Goal: Task Accomplishment & Management: Use online tool/utility

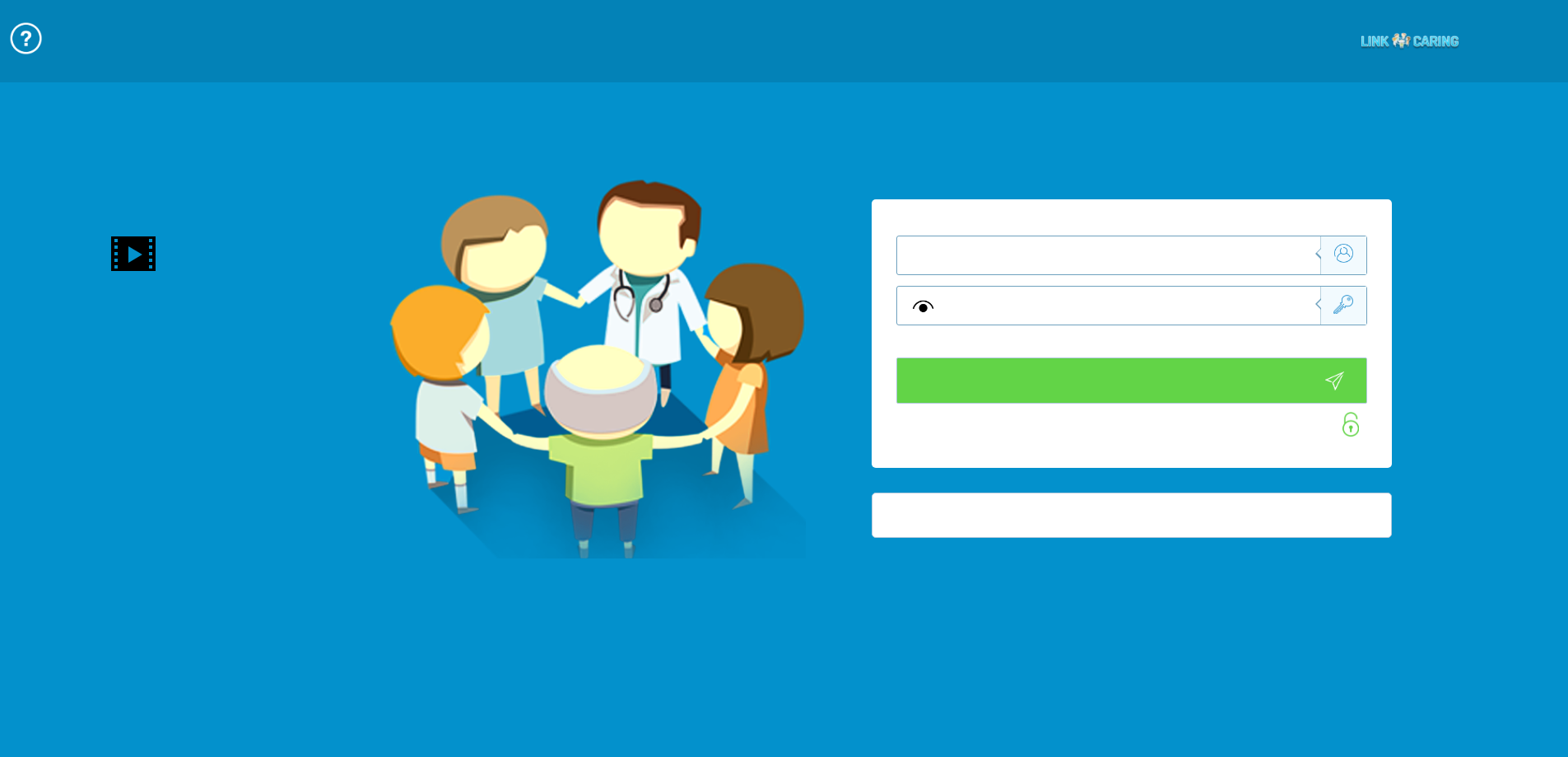
type input "התחבר עכשיו"
type input "עדיין לא? צור חשבון!"
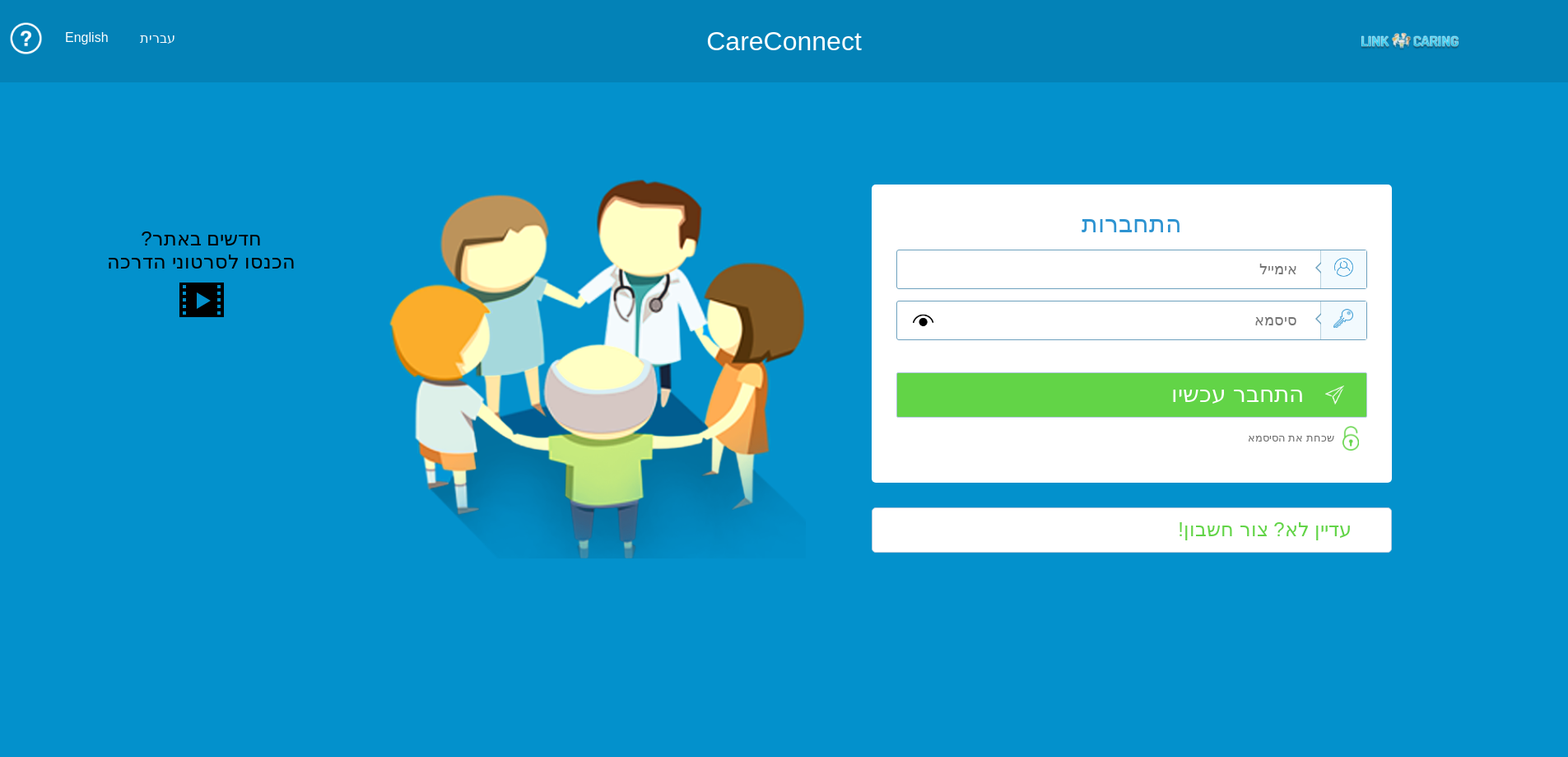
click at [1266, 254] on input "text" at bounding box center [1133, 269] width 371 height 38
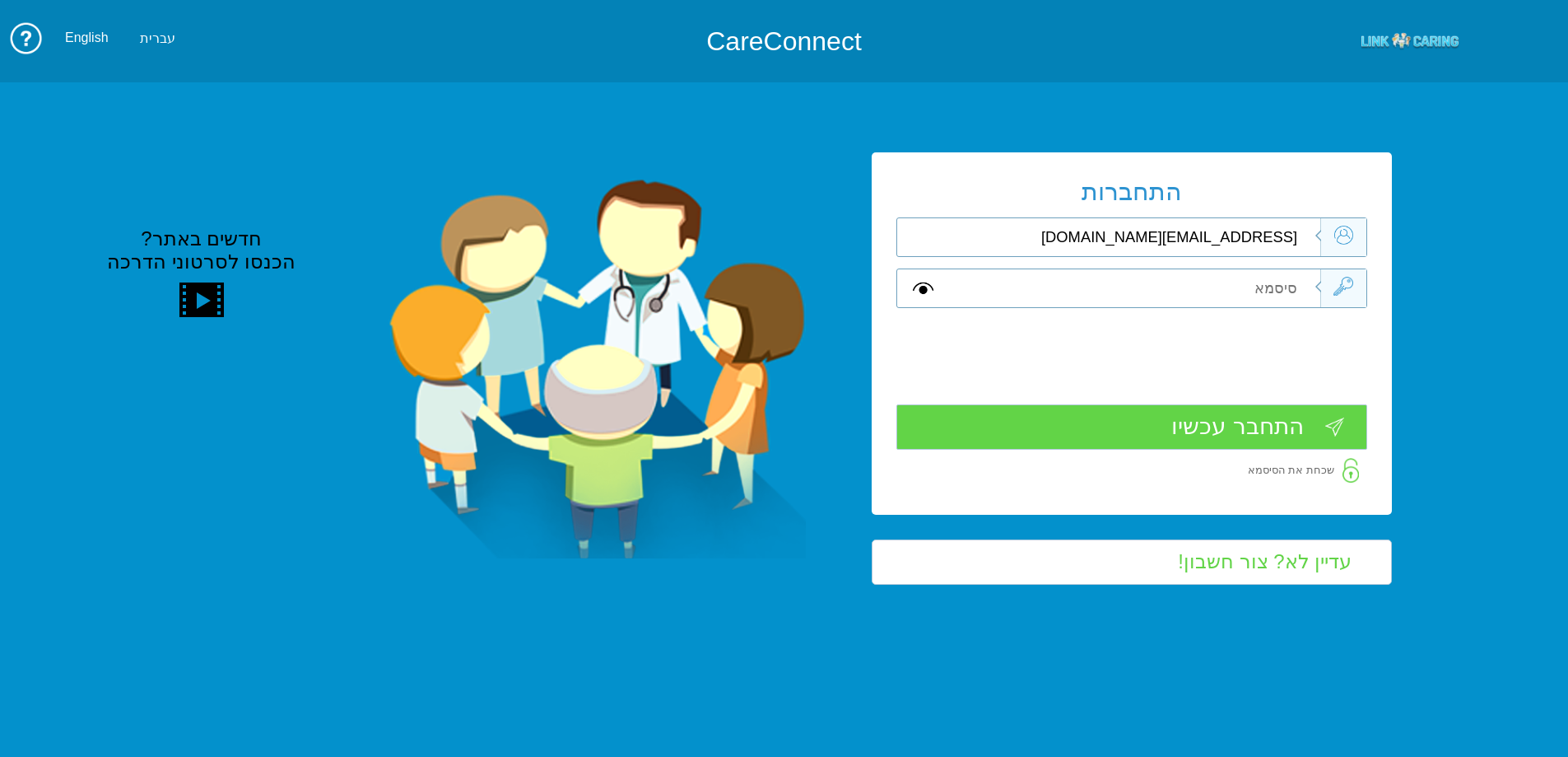
type input "[EMAIL_ADDRESS][DOMAIN_NAME]"
drag, startPoint x: 1299, startPoint y: 294, endPoint x: 1298, endPoint y: 305, distance: 11.0
click at [1299, 297] on input "text" at bounding box center [1133, 288] width 371 height 38
type input "A"
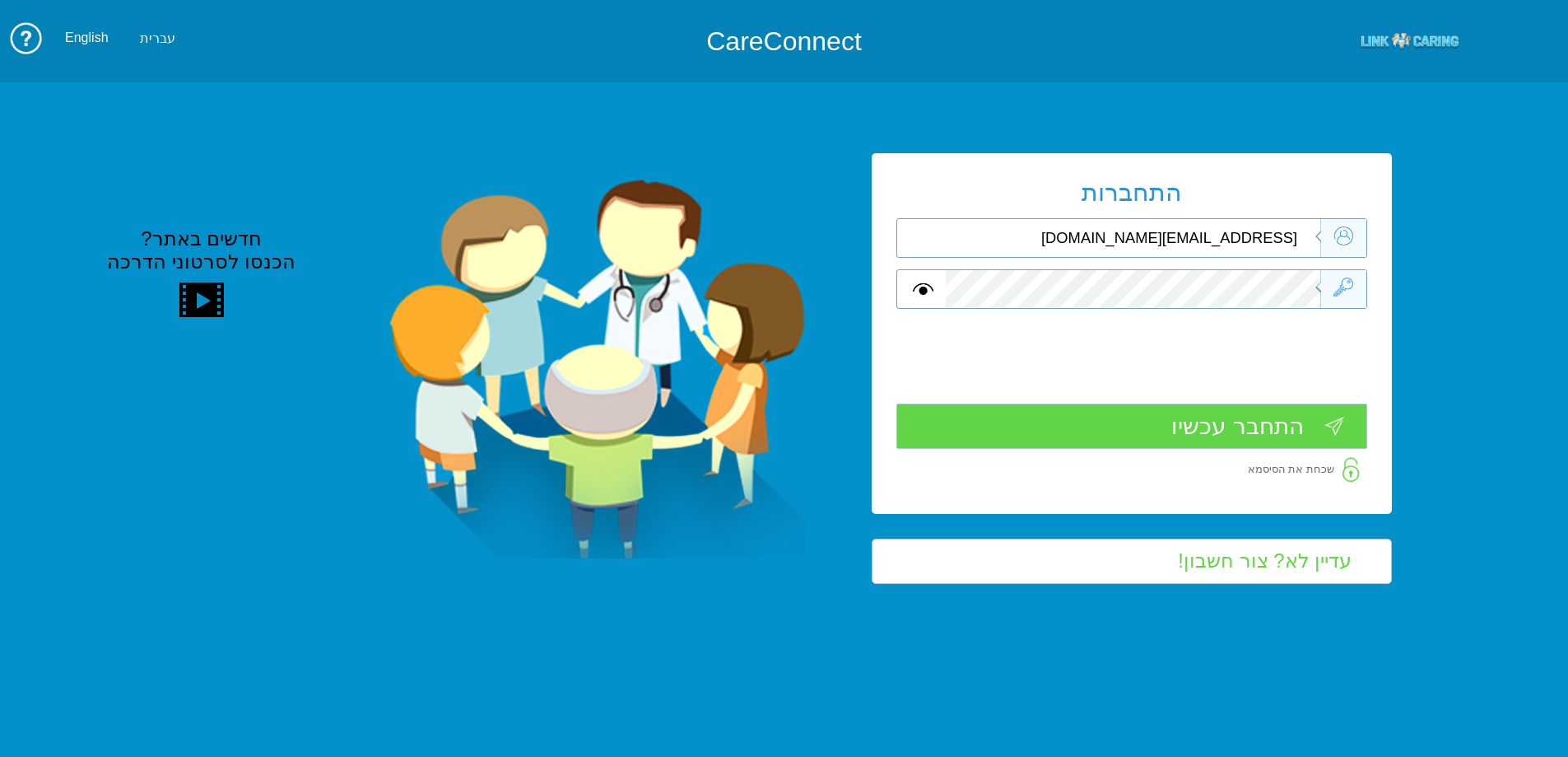
click at [1188, 441] on input "התחבר עכשיו" at bounding box center [1131, 426] width 471 height 45
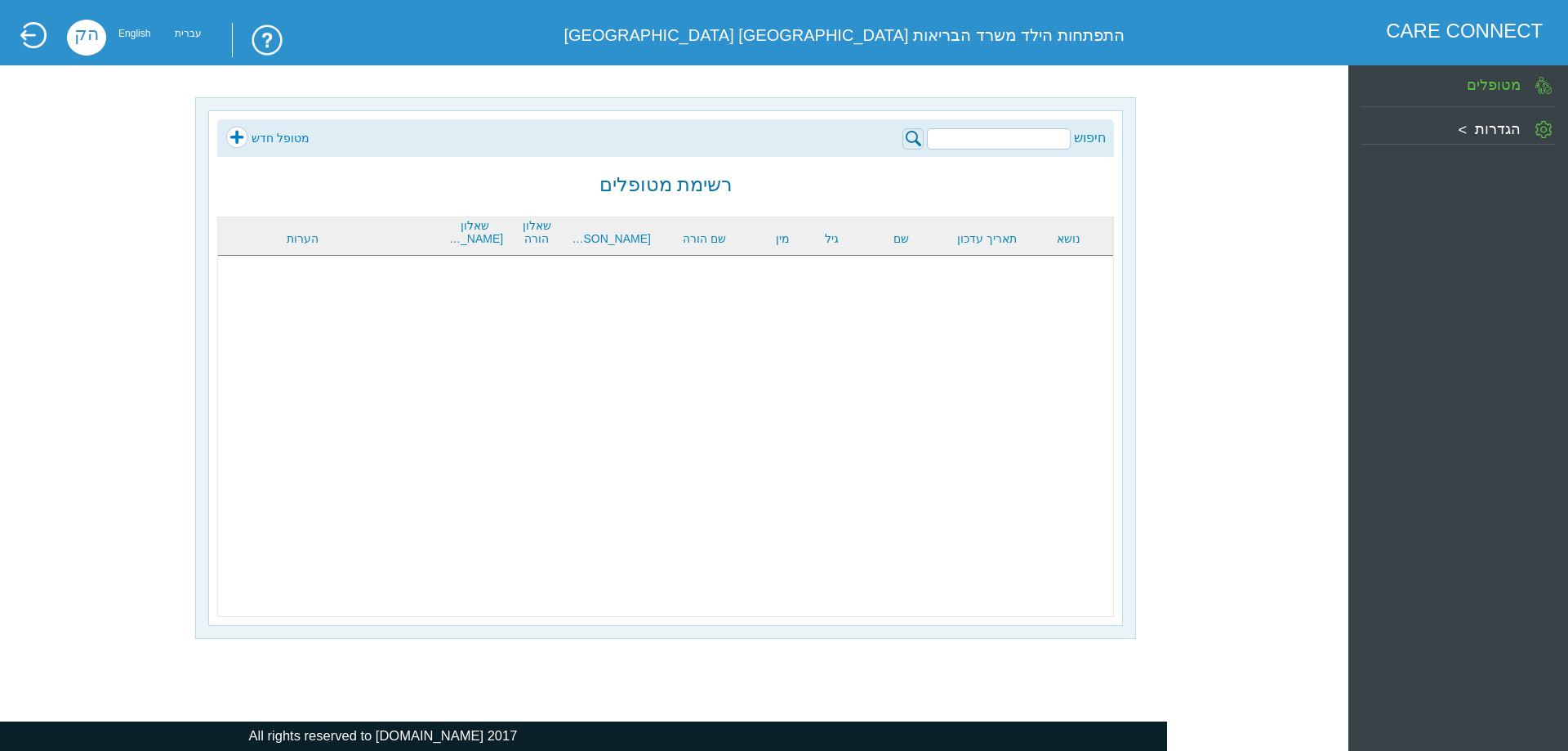
click at [1029, 134] on input "search" at bounding box center [998, 138] width 144 height 21
type input "כרמל אמיתי"
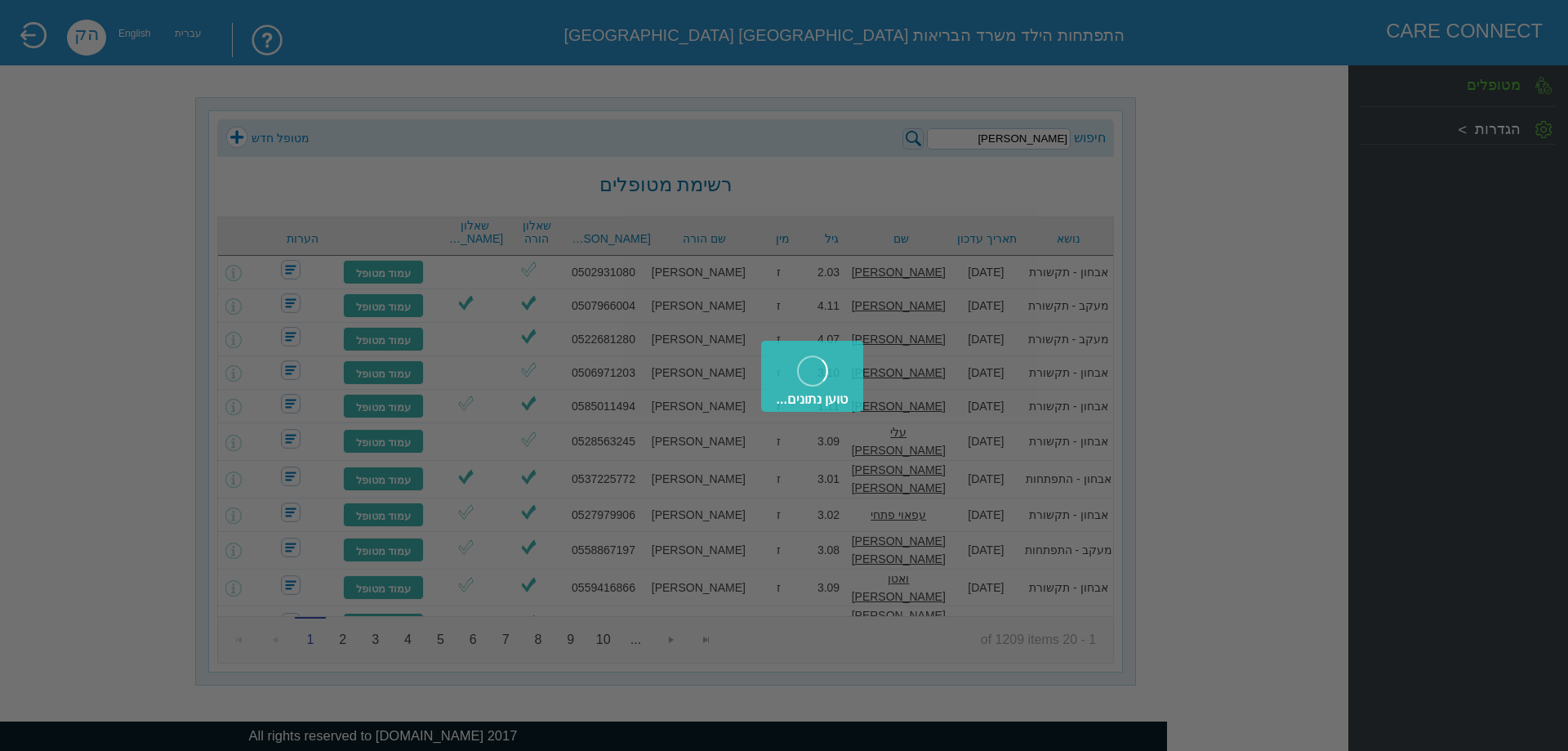
click at [906, 140] on div "טוען נתונים..." at bounding box center [784, 376] width 1568 height 751
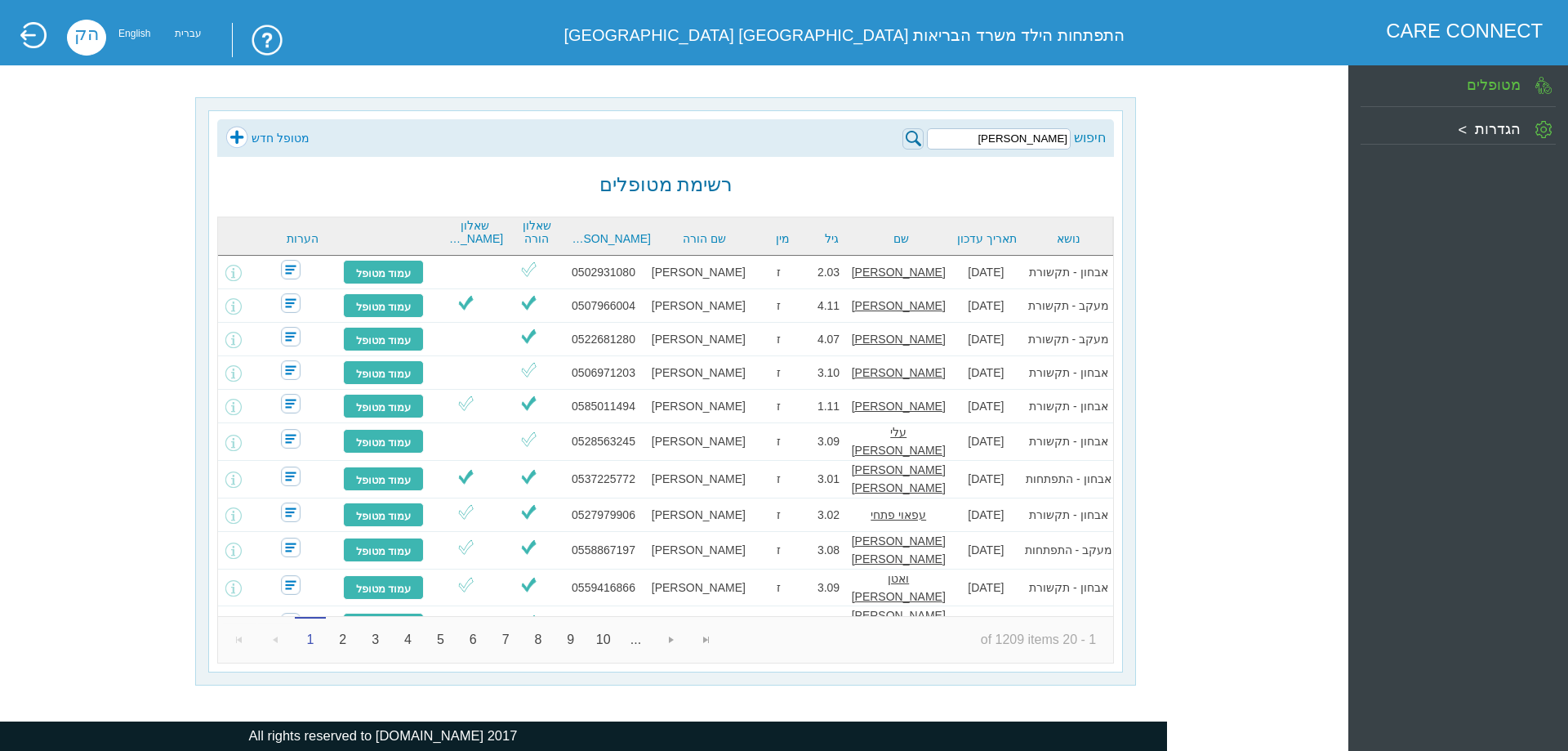
click at [916, 140] on img at bounding box center [912, 138] width 21 height 21
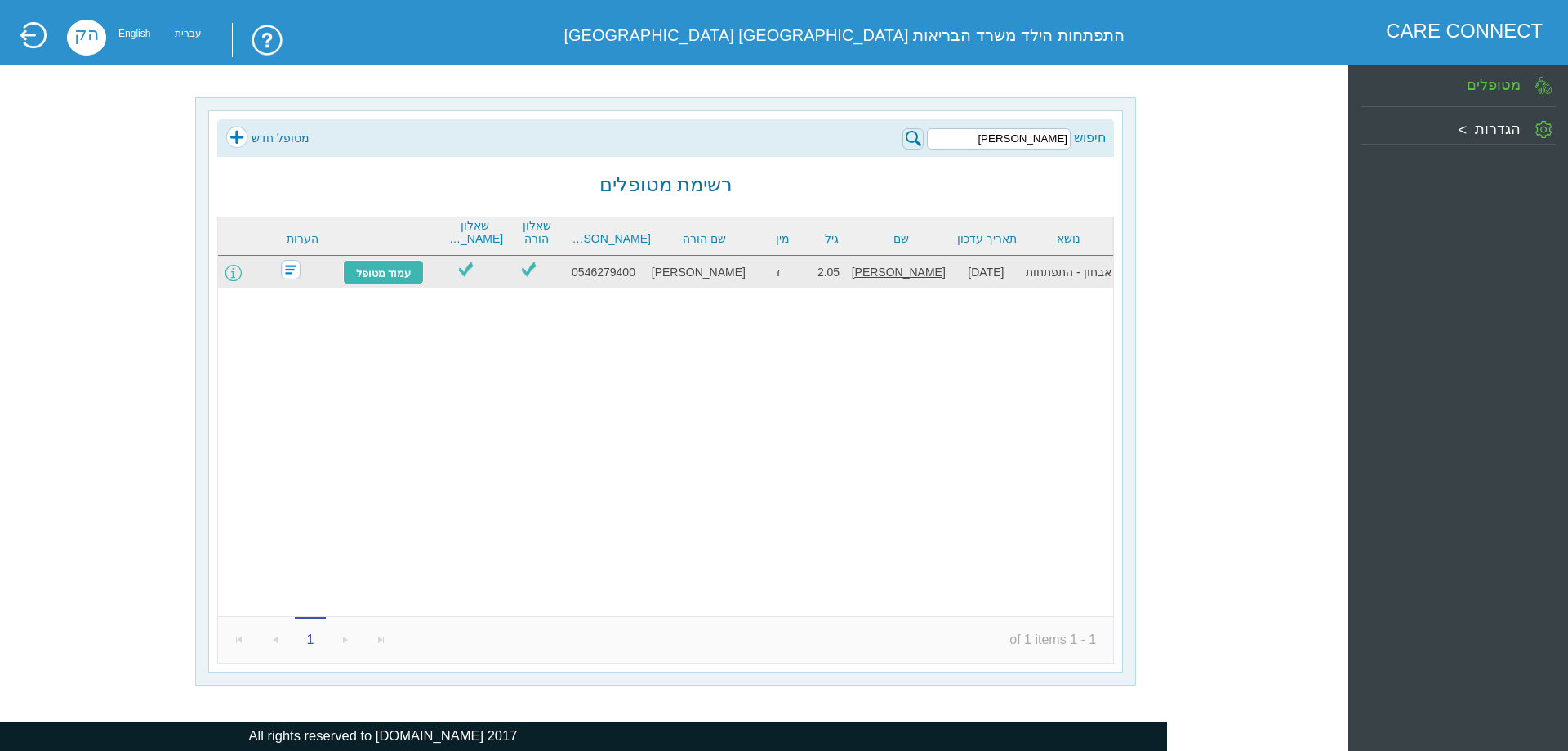
click at [242, 270] on span at bounding box center [233, 272] width 16 height 16
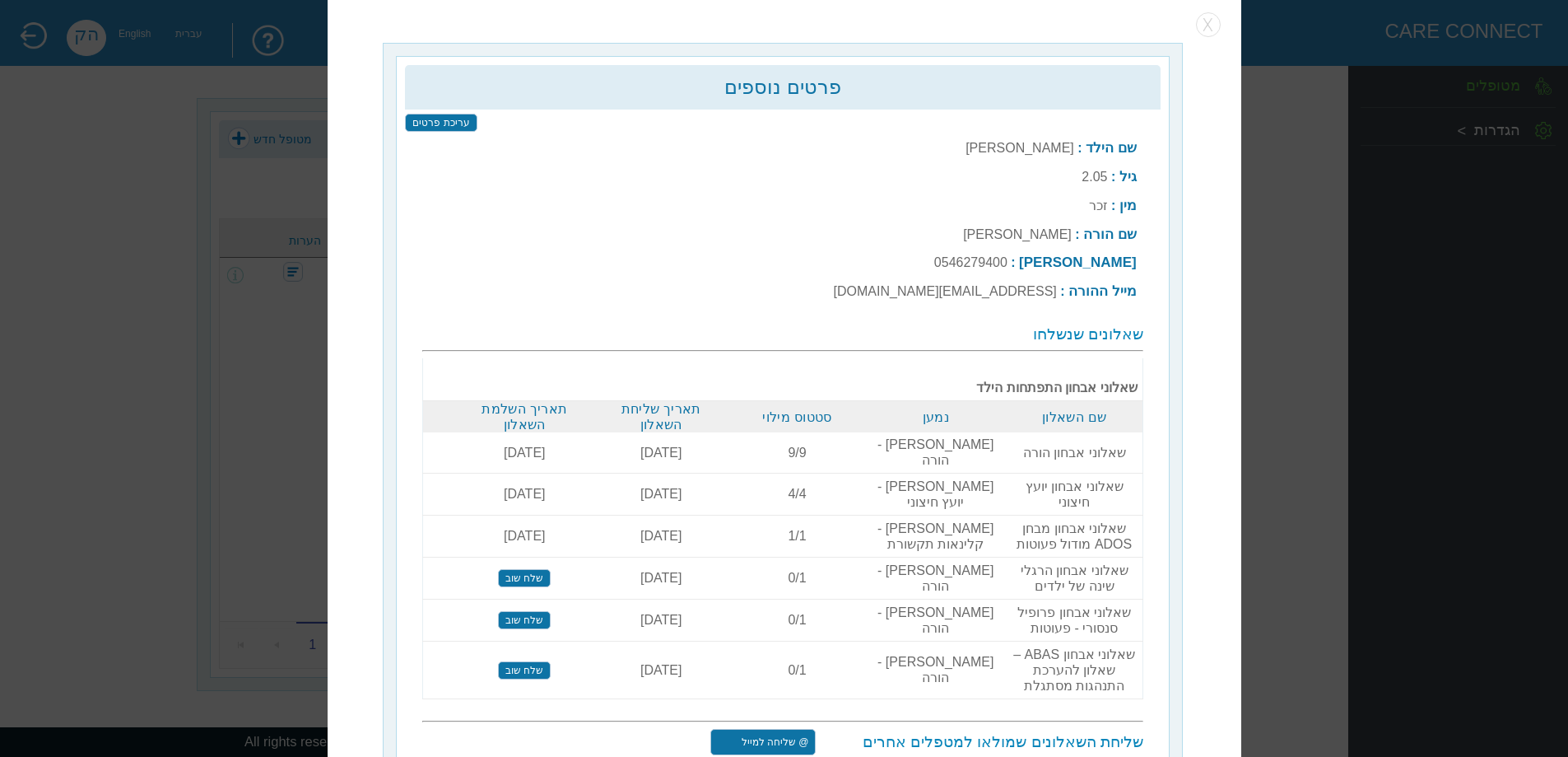
scroll to position [5, 0]
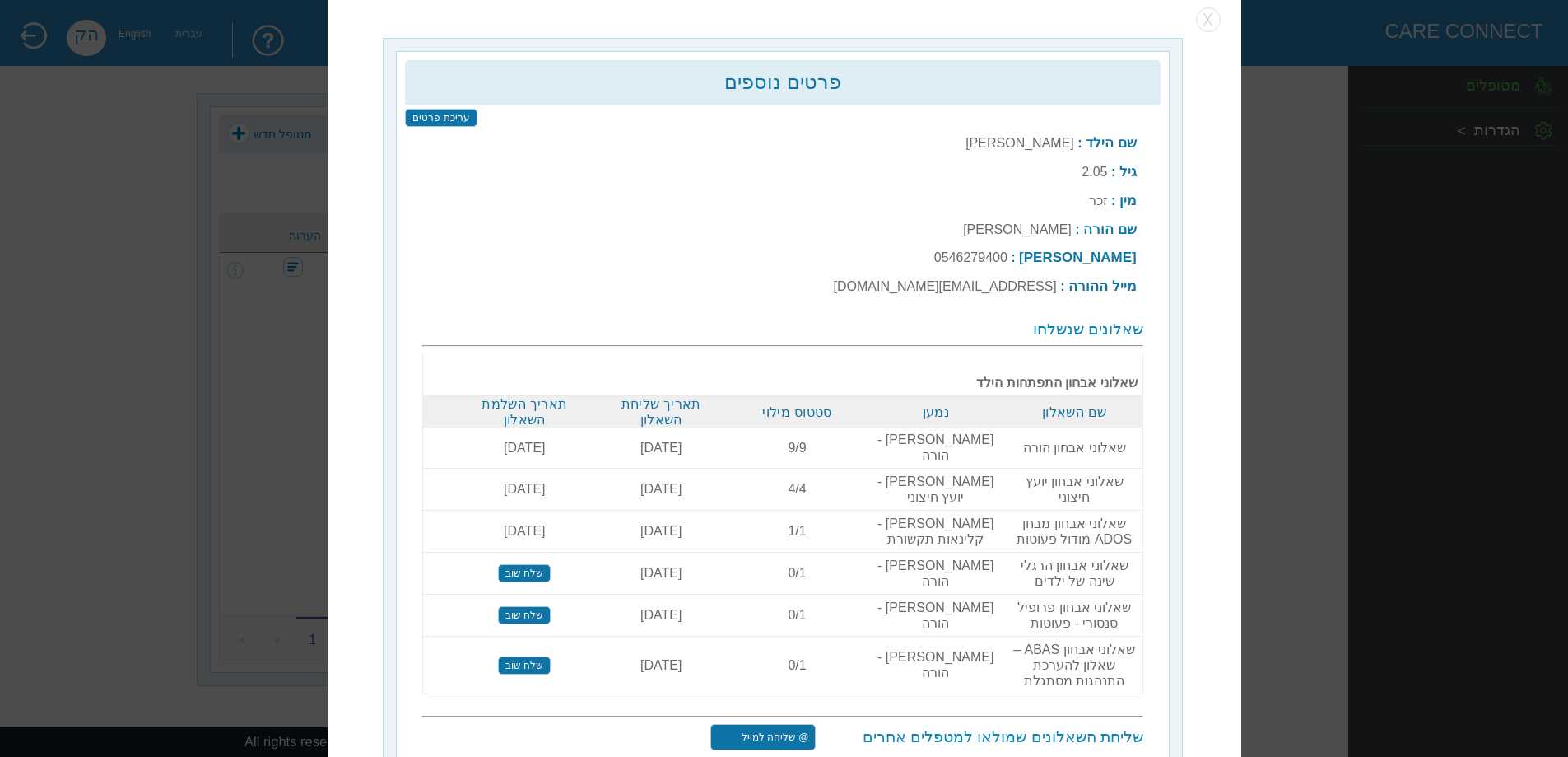
click at [526, 564] on input "שלח שוב" at bounding box center [524, 572] width 53 height 18
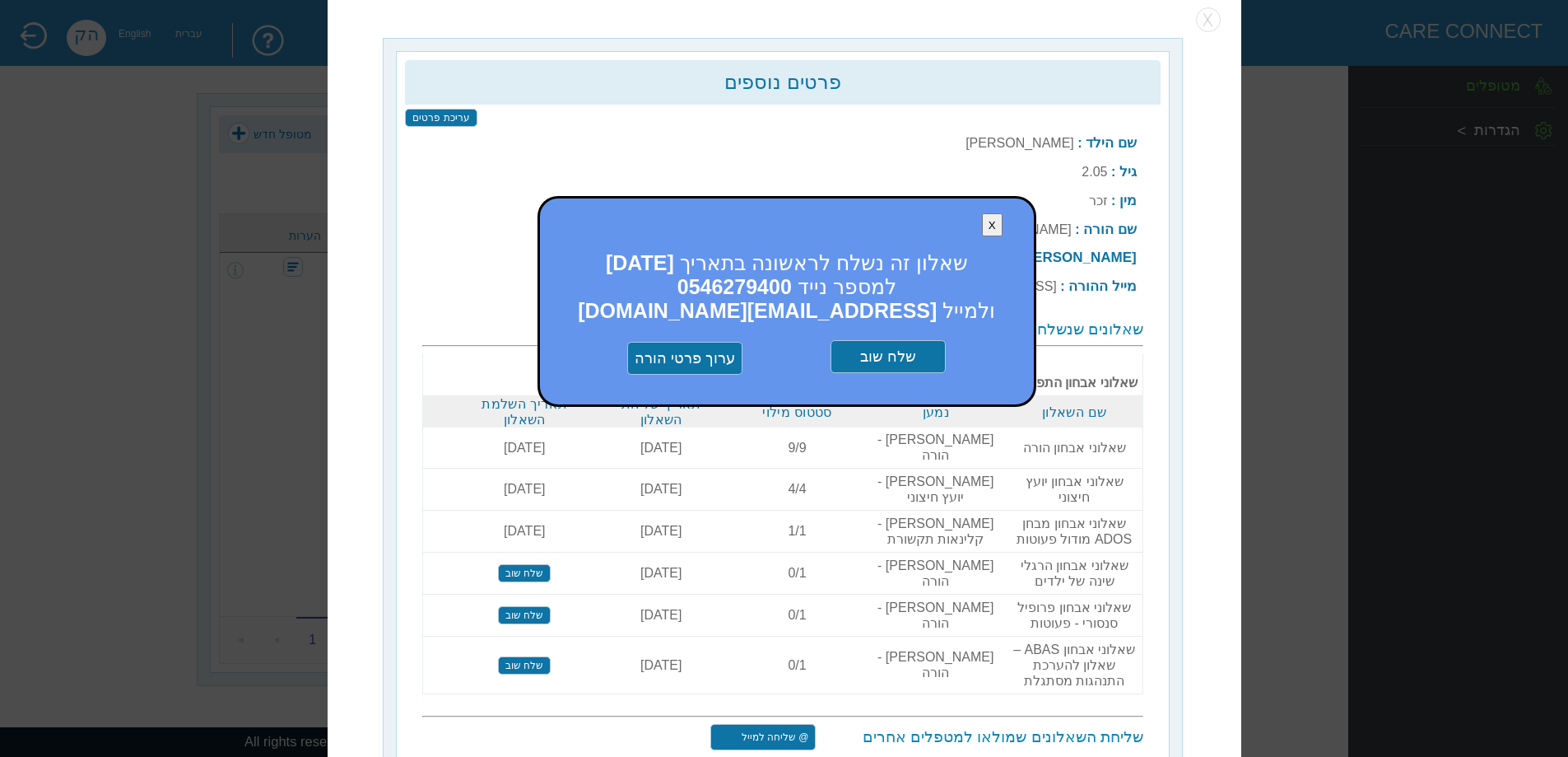
click at [881, 357] on input "שלח שוב" at bounding box center [888, 356] width 115 height 33
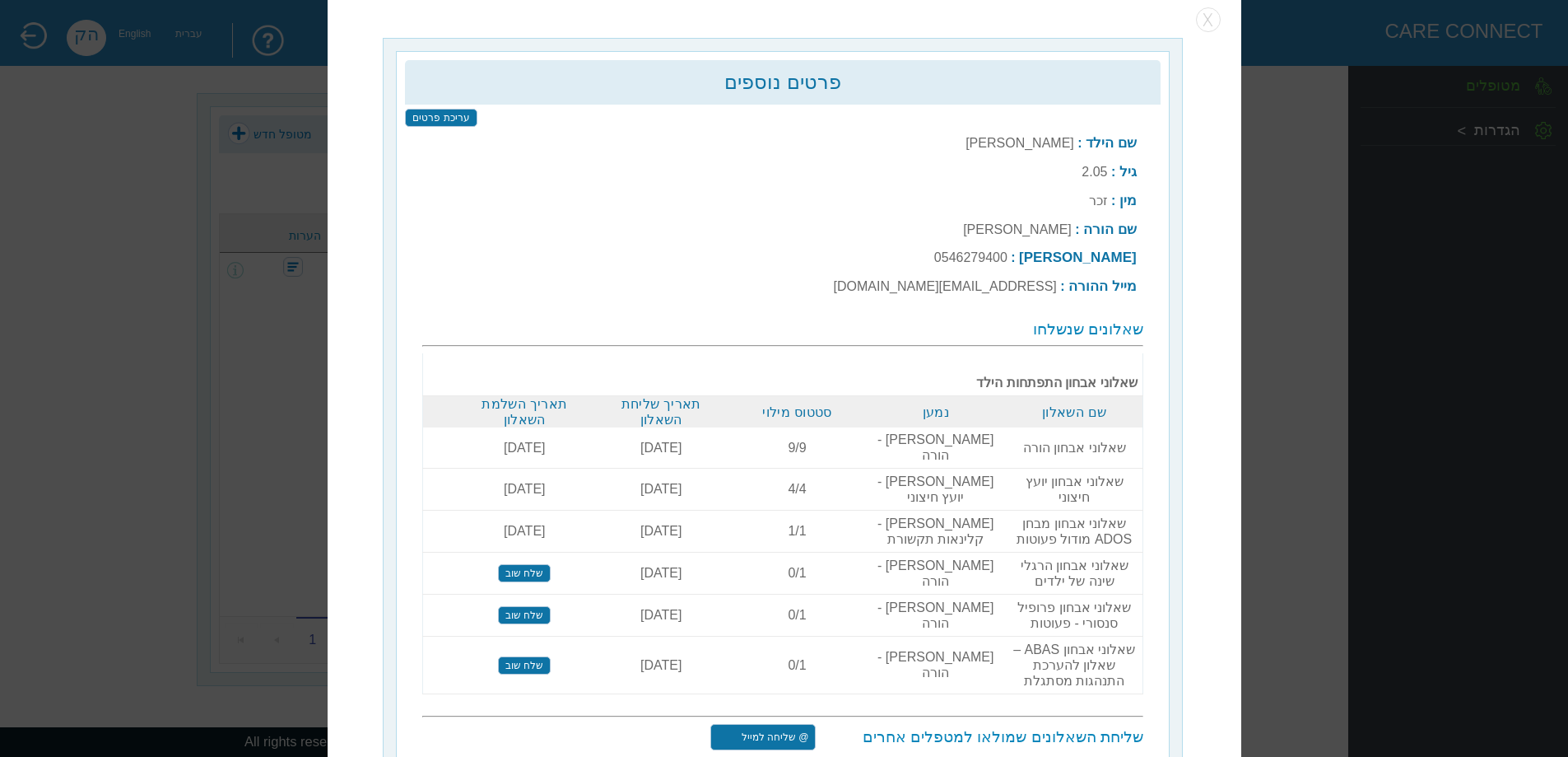
click at [541, 582] on input "שלח שוב" at bounding box center [524, 572] width 53 height 18
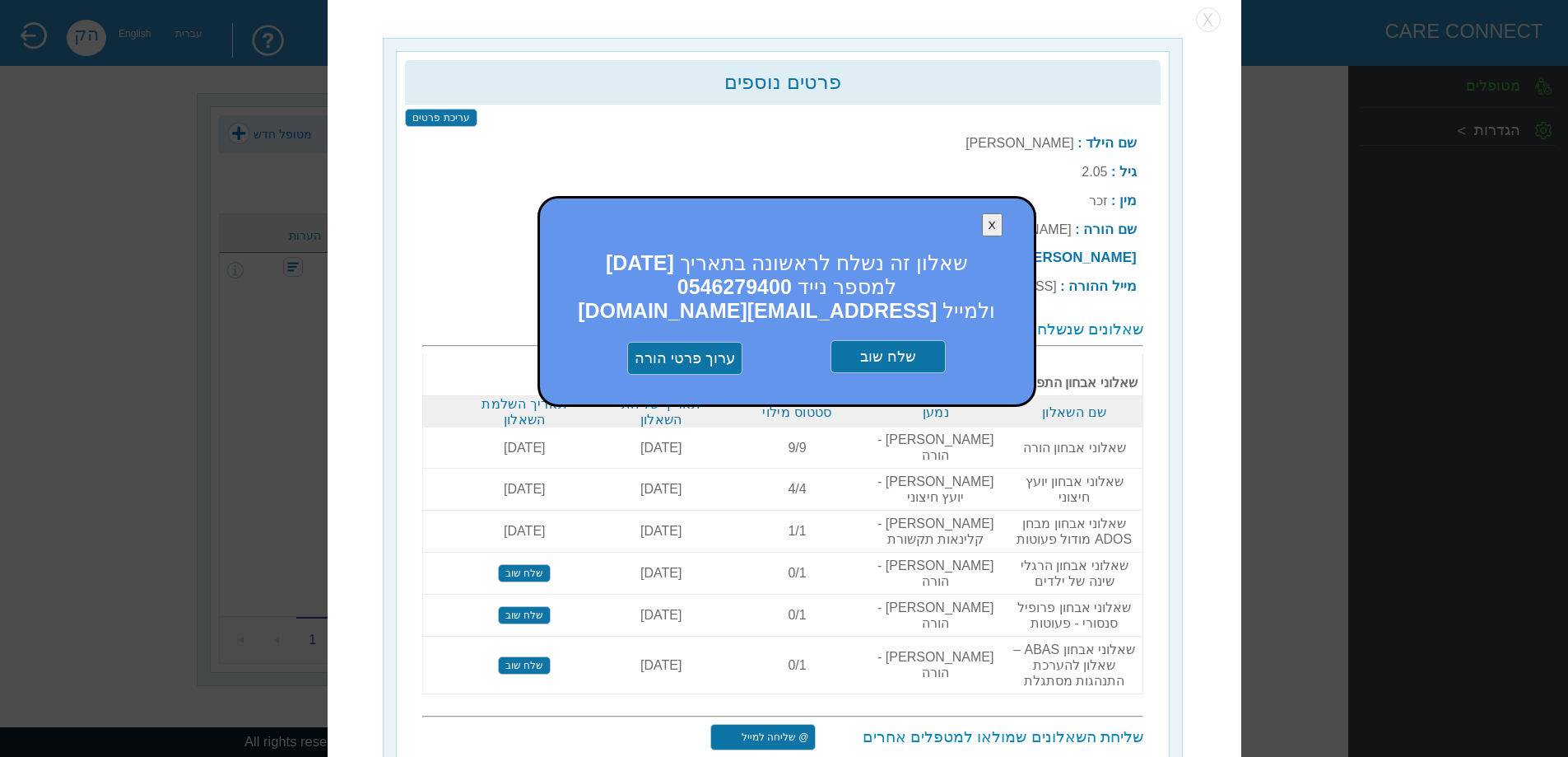
click at [926, 344] on input "שלח שוב" at bounding box center [888, 356] width 115 height 33
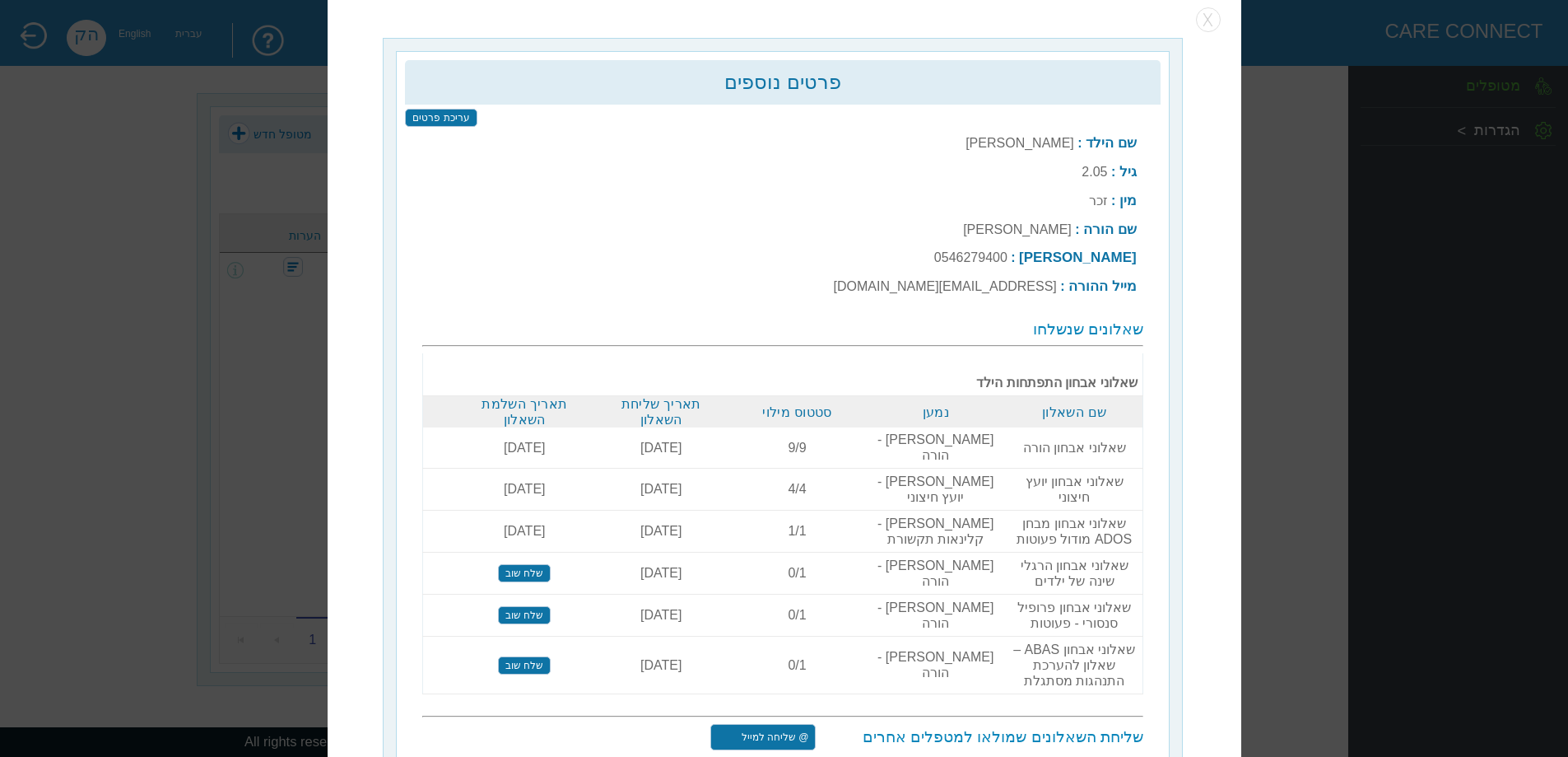
click at [535, 582] on input "שלח שוב" at bounding box center [524, 572] width 53 height 18
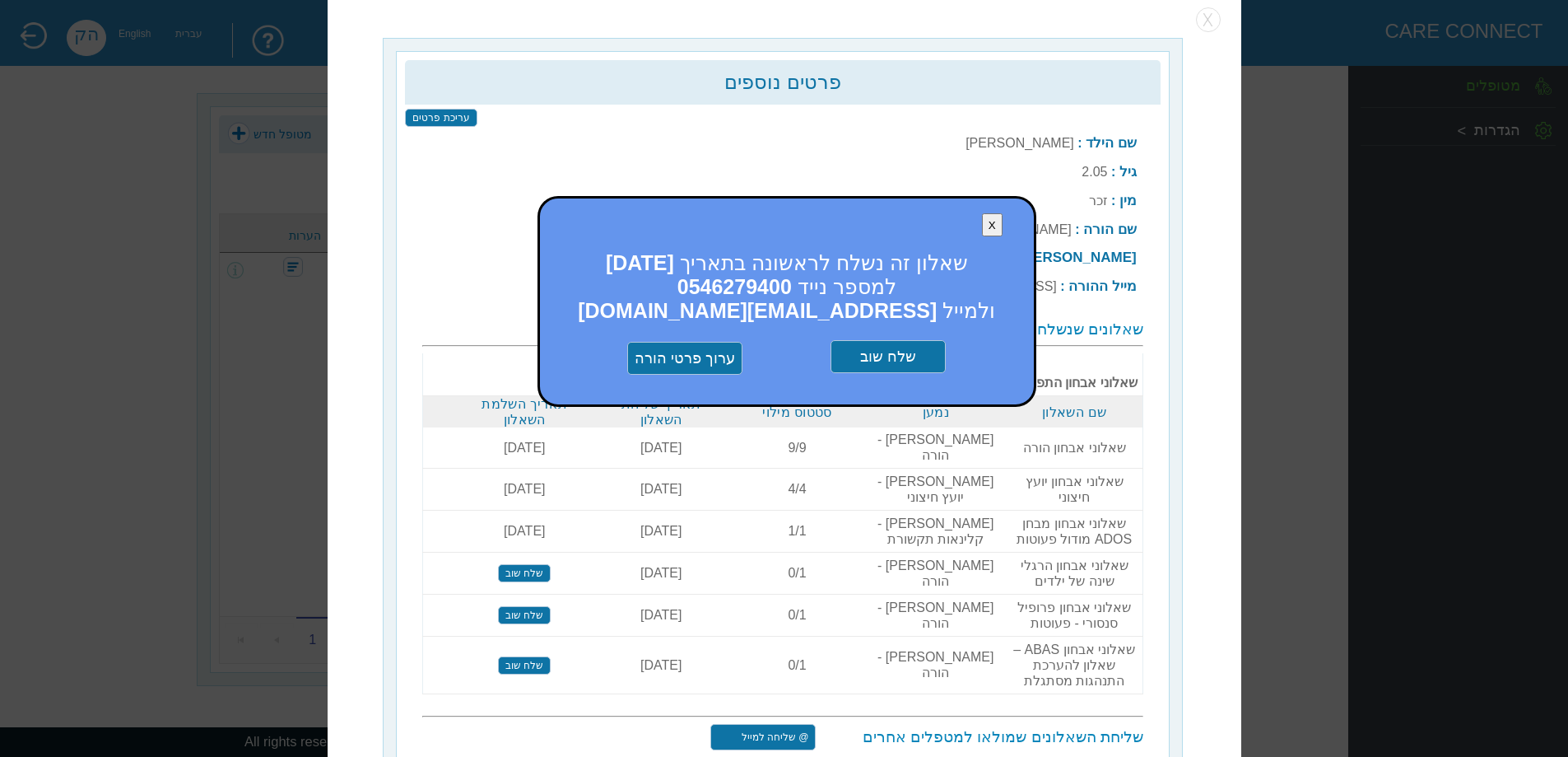
click at [933, 351] on input "שלח שוב" at bounding box center [888, 356] width 115 height 33
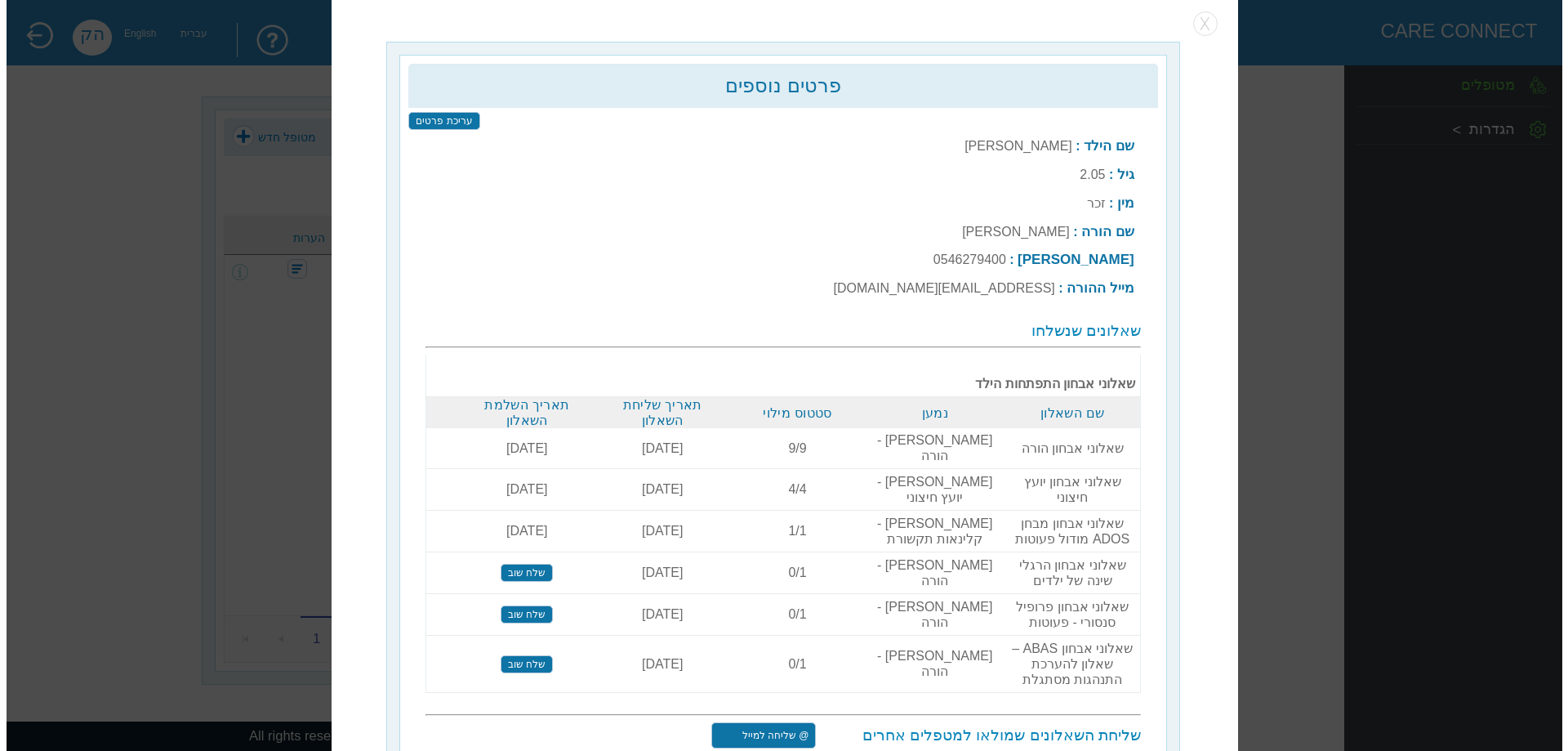
scroll to position [0, 0]
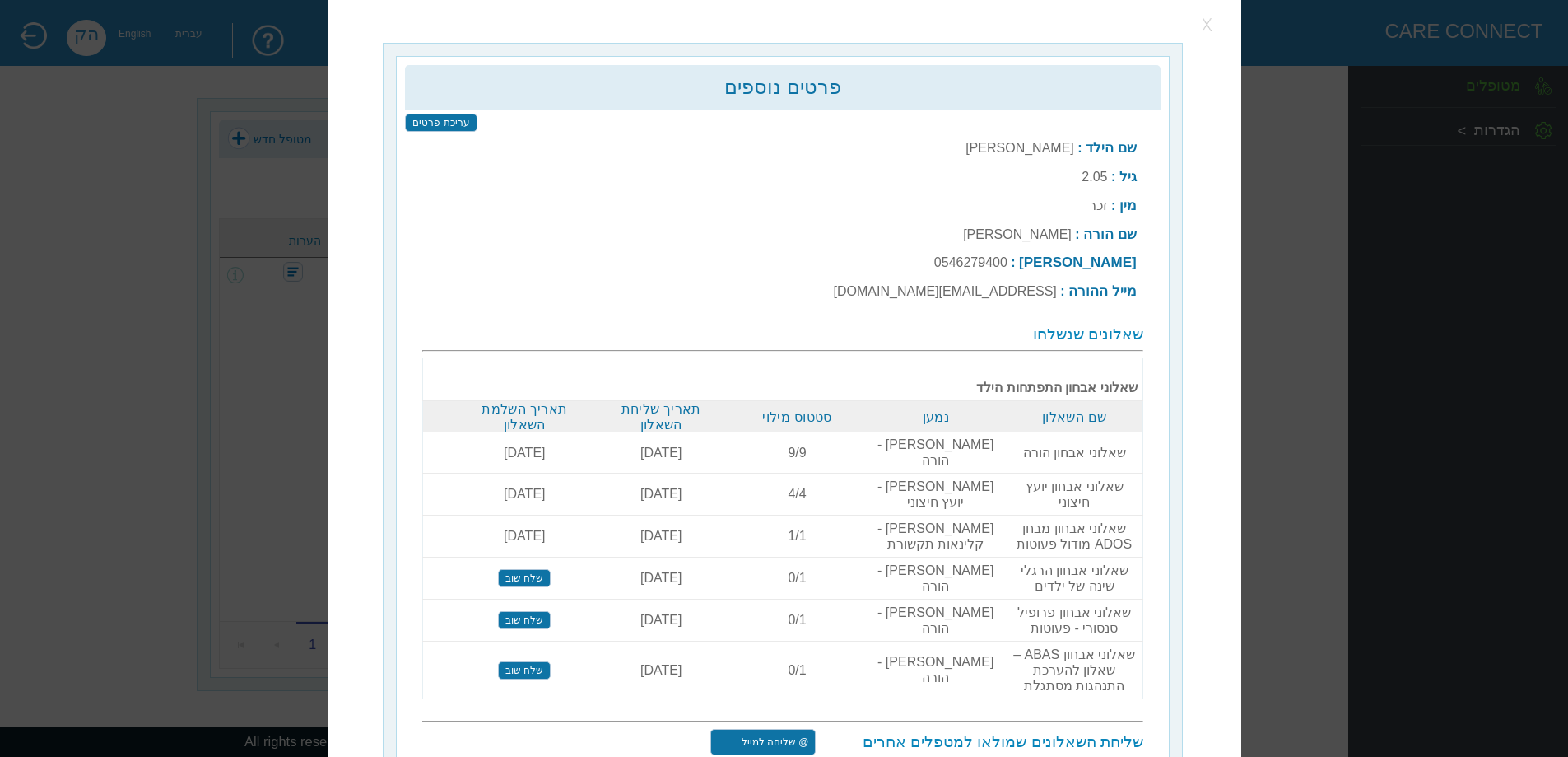
click at [1207, 24] on button "button" at bounding box center [1208, 24] width 24 height 24
